Goal: Task Accomplishment & Management: Use online tool/utility

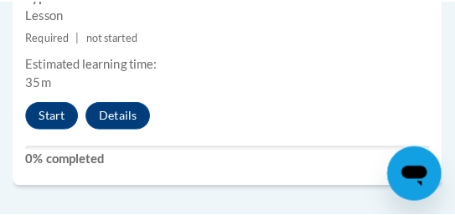
scroll to position [3630, 0]
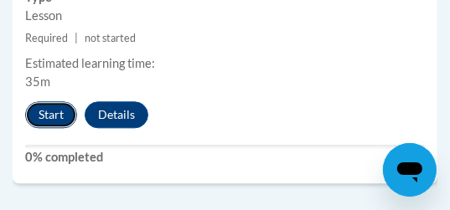
click at [44, 101] on button "Start" at bounding box center [51, 114] width 52 height 27
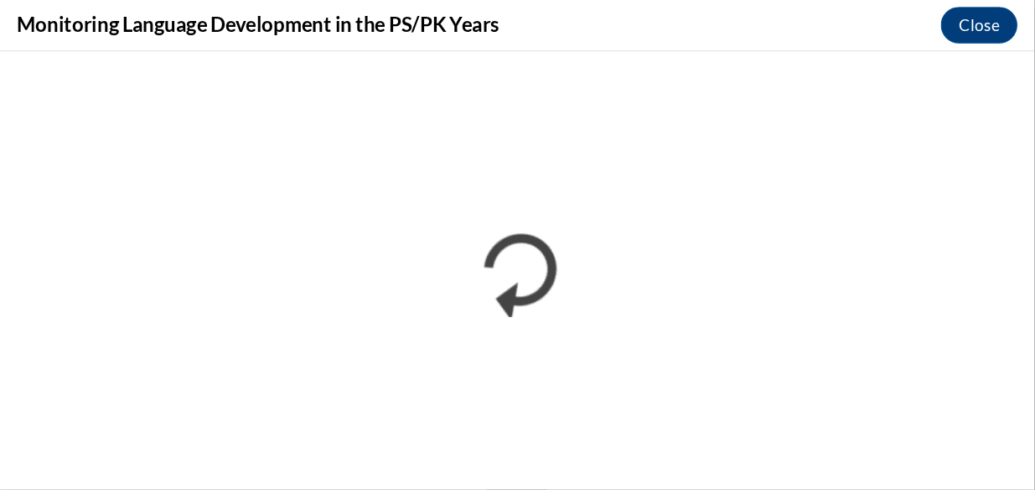
scroll to position [1928, 0]
